Goal: Task Accomplishment & Management: Use online tool/utility

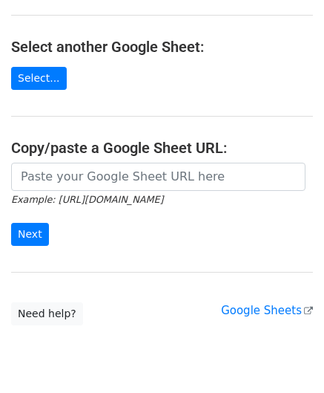
scroll to position [148, 0]
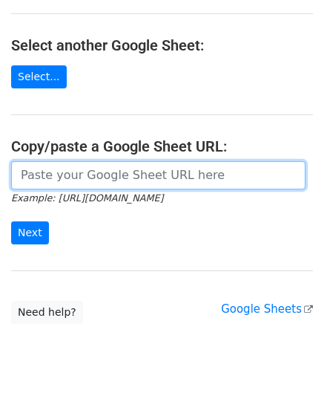
click at [88, 179] on input "url" at bounding box center [158, 175] width 295 height 28
paste input "https://docs.google.com/spreadsheets/d/1vbOoCaUBUKJ04inVy4wKy8UlMtJ5BzeNUbyxaOO…"
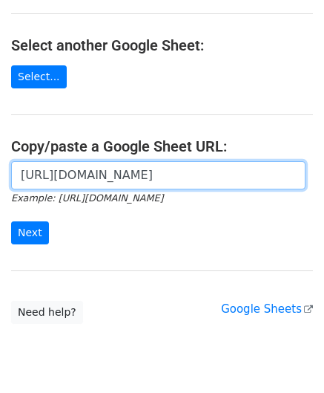
scroll to position [0, 330]
type input "https://docs.google.com/spreadsheets/d/1vbOoCaUBUKJ04inVy4wKy8UlMtJ5BzeNUbyxaOO…"
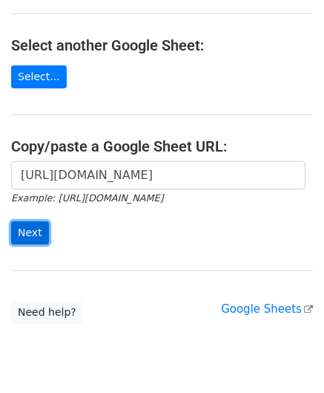
click at [29, 235] on input "Next" at bounding box center [30, 232] width 38 height 23
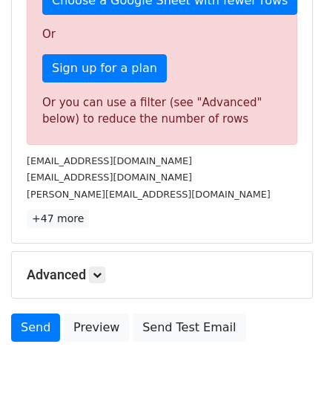
scroll to position [501, 0]
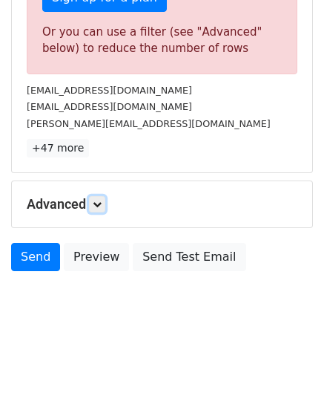
drag, startPoint x: 103, startPoint y: 201, endPoint x: 112, endPoint y: 209, distance: 11.6
click at [102, 201] on icon at bounding box center [97, 204] width 9 height 9
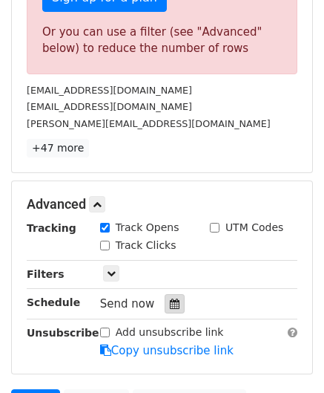
click at [170, 304] on icon at bounding box center [175, 303] width 10 height 10
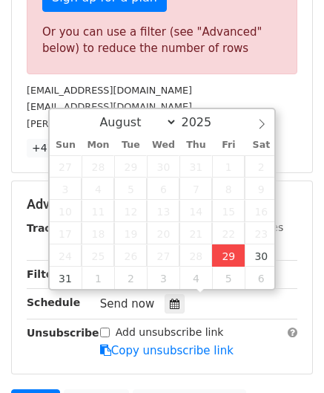
type input "[DATE] 12:00"
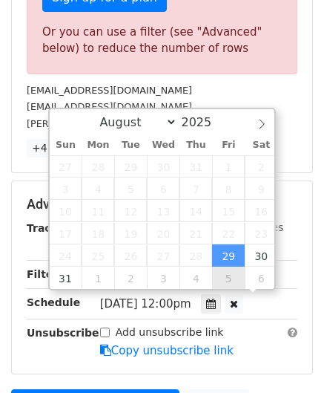
scroll to position [0, 0]
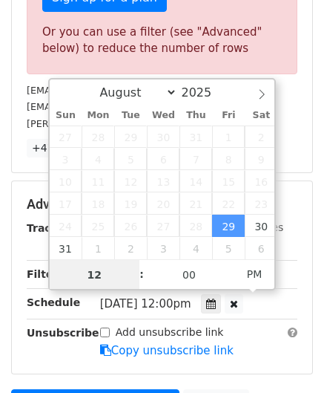
paste input "0"
type input "10"
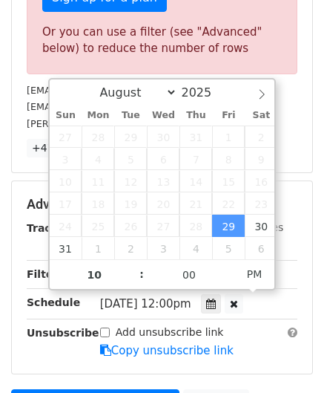
type input "[DATE] 22:00"
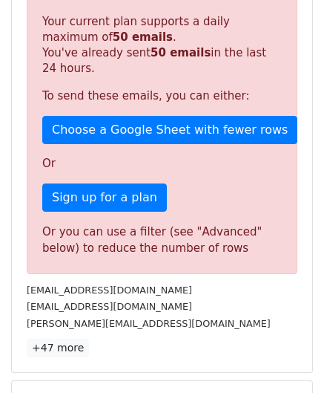
scroll to position [681, 0]
